Goal: Task Accomplishment & Management: Use online tool/utility

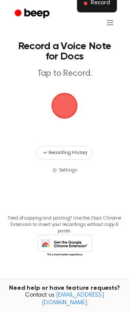
click at [97, 8] on button "Record" at bounding box center [97, 3] width 40 height 18
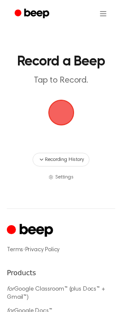
click at [59, 114] on span "button" at bounding box center [61, 113] width 48 height 48
click at [59, 114] on span "button" at bounding box center [60, 112] width 37 height 37
click at [66, 82] on p "Tap to Record." at bounding box center [60, 80] width 91 height 11
click at [63, 106] on span "button" at bounding box center [61, 113] width 42 height 42
click at [63, 106] on span "button" at bounding box center [61, 112] width 45 height 45
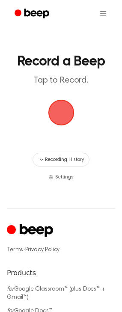
click at [63, 106] on span "button" at bounding box center [61, 112] width 44 height 44
click at [63, 106] on span "button" at bounding box center [61, 112] width 31 height 31
click at [63, 106] on span "button" at bounding box center [61, 113] width 34 height 34
click at [63, 106] on span "button" at bounding box center [61, 113] width 48 height 48
click at [63, 106] on span "button" at bounding box center [61, 113] width 40 height 40
